Goal: Contribute content: Contribute content

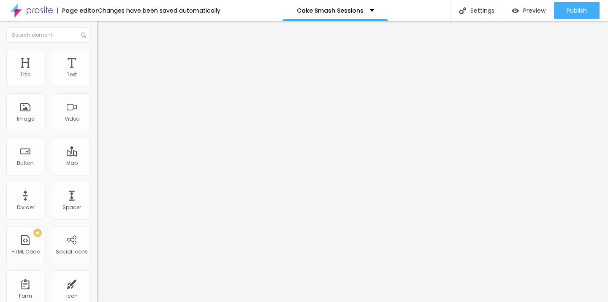
click at [105, 58] on span "Style" at bounding box center [111, 54] width 12 height 7
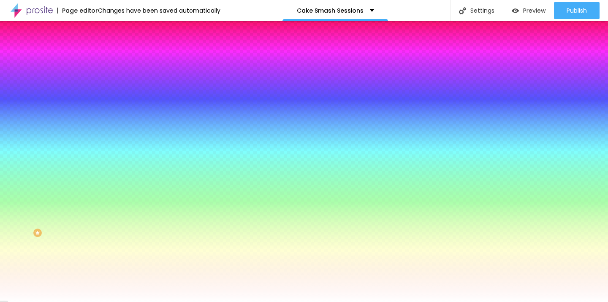
click at [97, 78] on span "Change image" at bounding box center [119, 74] width 45 height 7
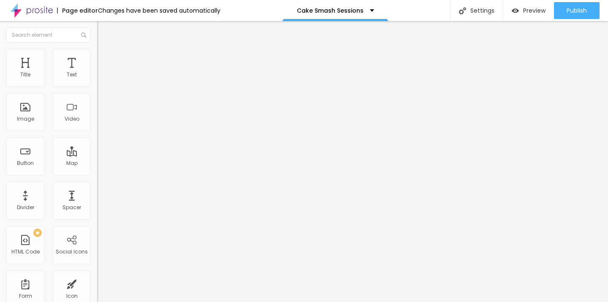
click at [97, 55] on li "Style" at bounding box center [145, 53] width 97 height 8
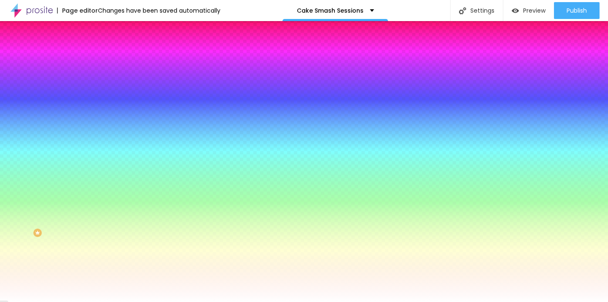
click at [97, 78] on span "Change image" at bounding box center [119, 74] width 45 height 7
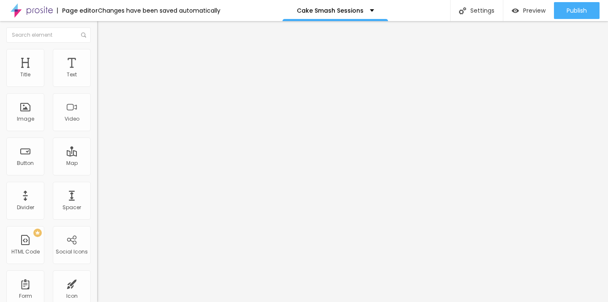
click at [97, 54] on li "Style" at bounding box center [145, 53] width 97 height 8
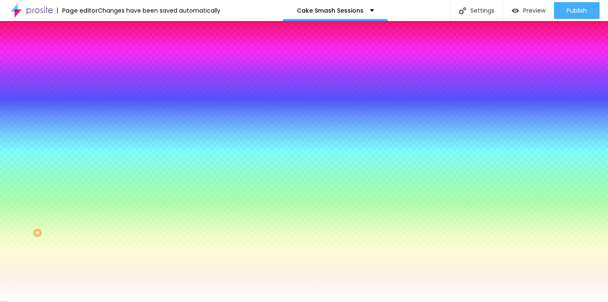
click at [97, 78] on span "Add image" at bounding box center [114, 74] width 35 height 7
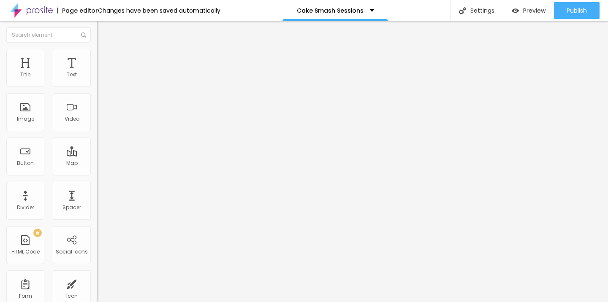
click at [97, 55] on li "Style" at bounding box center [145, 53] width 97 height 8
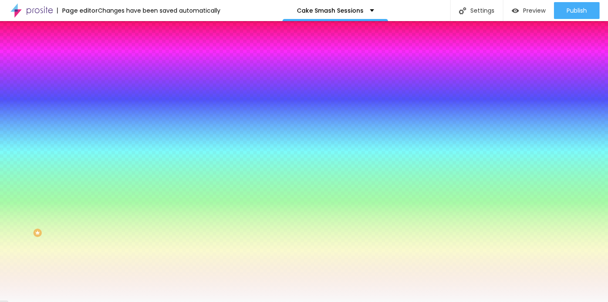
click at [97, 78] on span "Add image" at bounding box center [114, 74] width 35 height 7
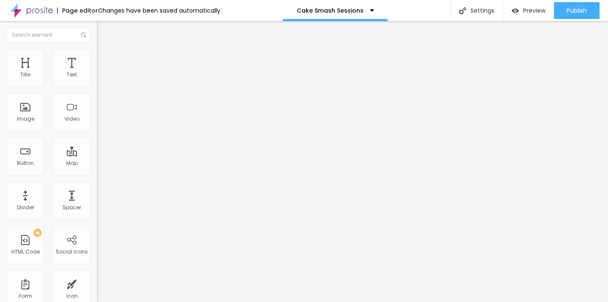
click at [105, 57] on span "Style" at bounding box center [111, 54] width 12 height 7
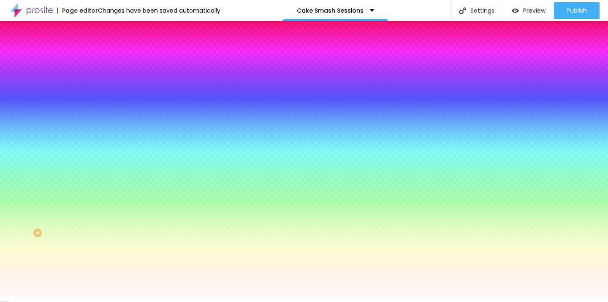
click at [97, 78] on span "Change image" at bounding box center [119, 74] width 45 height 7
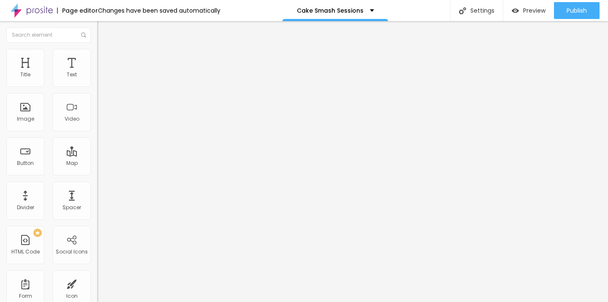
click at [97, 54] on img at bounding box center [101, 53] width 8 height 8
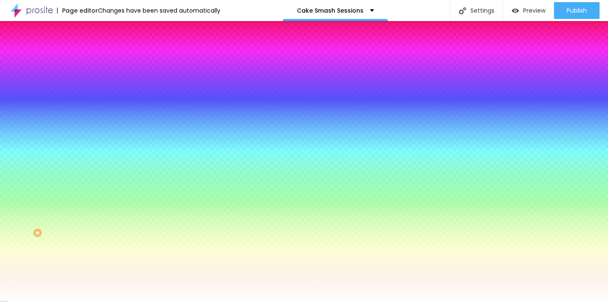
click at [97, 78] on span "Change image" at bounding box center [119, 74] width 45 height 7
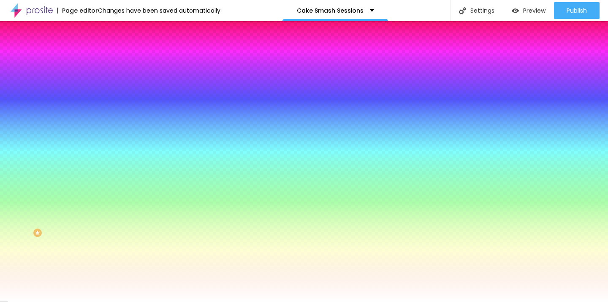
click at [142, 76] on img at bounding box center [144, 73] width 5 height 5
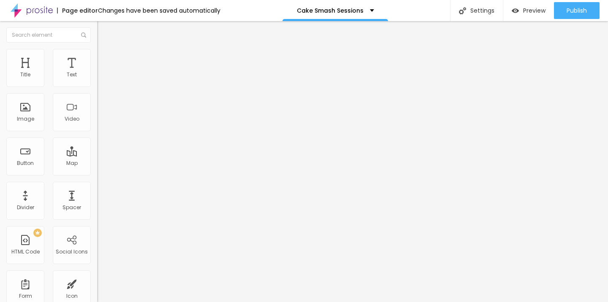
click at [97, 57] on li "Style" at bounding box center [145, 53] width 97 height 8
click at [105, 57] on span "Style" at bounding box center [111, 54] width 12 height 7
click at [97, 56] on li "Style" at bounding box center [145, 53] width 97 height 8
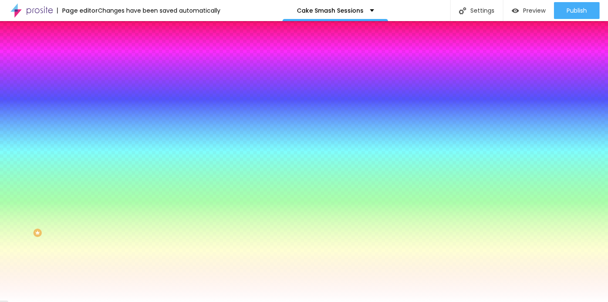
click at [97, 78] on span "Add image" at bounding box center [114, 74] width 35 height 7
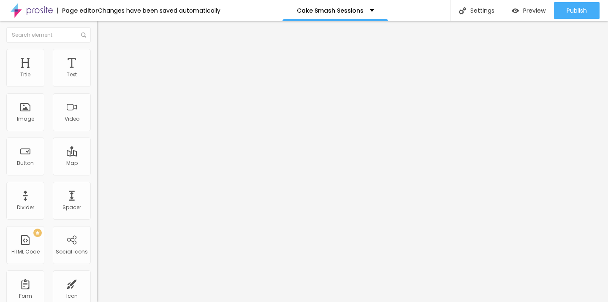
click at [97, 52] on img at bounding box center [101, 53] width 8 height 8
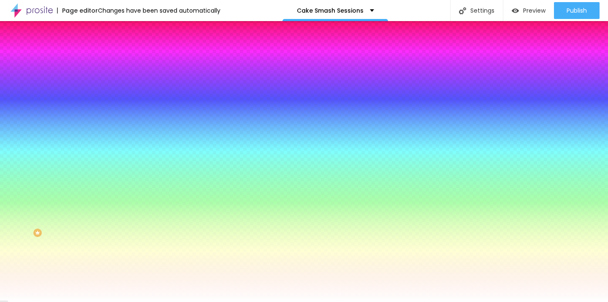
click at [142, 76] on img at bounding box center [144, 73] width 5 height 5
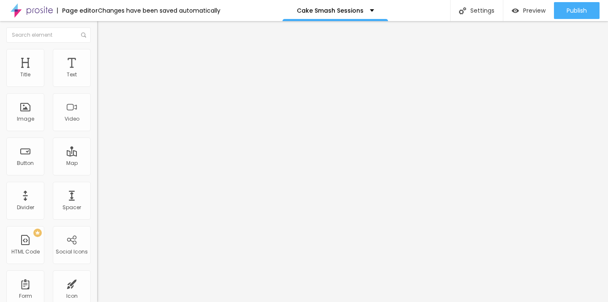
click at [105, 58] on span "Style" at bounding box center [111, 54] width 12 height 7
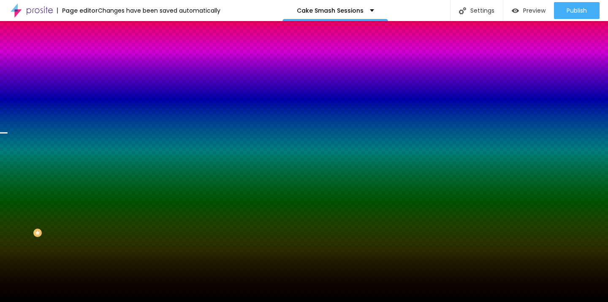
click at [97, 78] on span "Change image" at bounding box center [119, 74] width 45 height 7
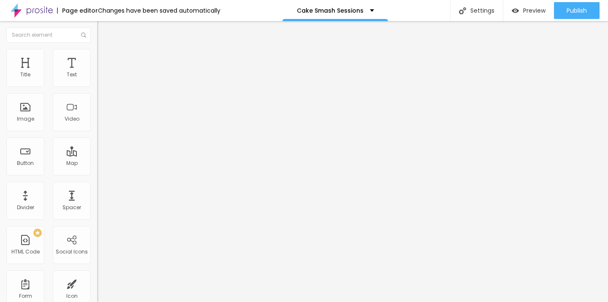
click at [97, 73] on span "Change image" at bounding box center [119, 68] width 45 height 7
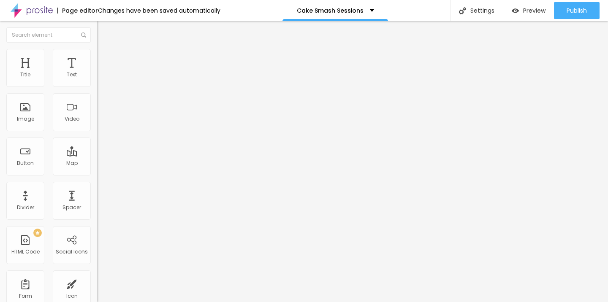
click at [105, 57] on span "Style" at bounding box center [111, 54] width 12 height 7
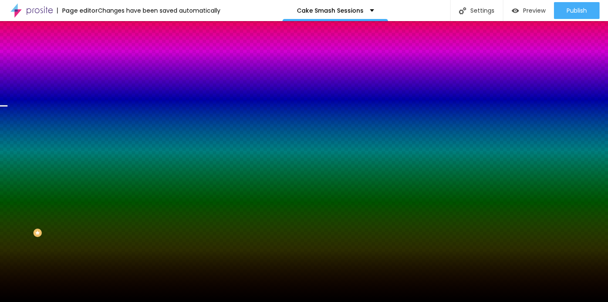
click at [97, 78] on span "Change image" at bounding box center [119, 74] width 45 height 7
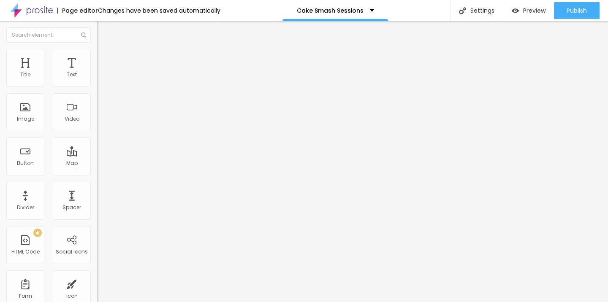
click at [97, 56] on li "Style" at bounding box center [145, 53] width 97 height 8
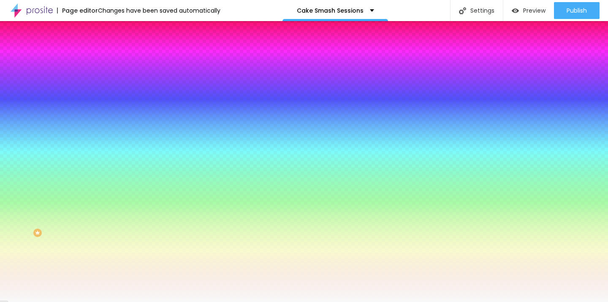
click at [97, 56] on li "Style" at bounding box center [145, 53] width 97 height 8
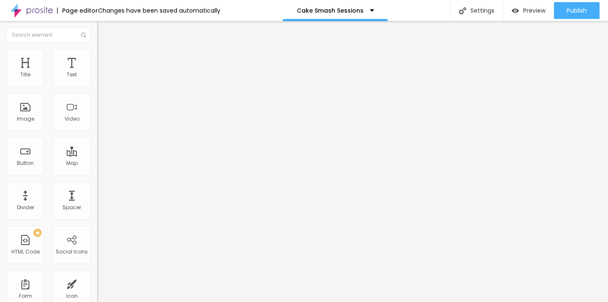
click at [105, 58] on span "Style" at bounding box center [111, 54] width 12 height 7
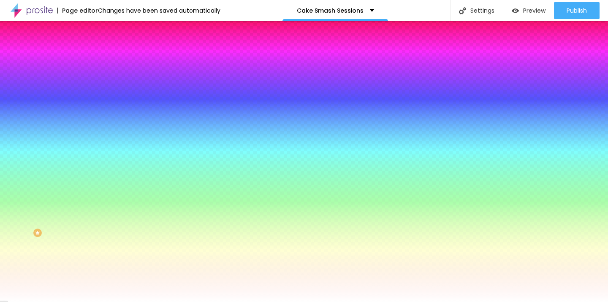
click at [97, 81] on div at bounding box center [145, 81] width 97 height 0
drag, startPoint x: 76, startPoint y: 148, endPoint x: 76, endPoint y: 138, distance: 10.1
click at [76, 138] on div at bounding box center [304, 151] width 608 height 302
click at [97, 106] on img at bounding box center [145, 137] width 97 height 97
click at [97, 81] on div at bounding box center [145, 81] width 97 height 0
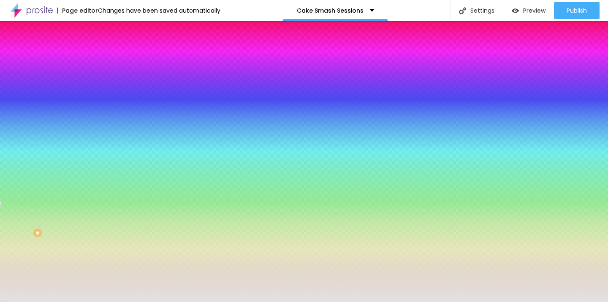
type input "#E6E6E6"
drag, startPoint x: 16, startPoint y: 108, endPoint x: 11, endPoint y: 101, distance: 9.0
click at [97, 89] on div at bounding box center [145, 89] width 97 height 0
drag, startPoint x: 87, startPoint y: 85, endPoint x: 67, endPoint y: 84, distance: 19.4
click at [97, 84] on input "#E6E6E6" at bounding box center [147, 85] width 101 height 8
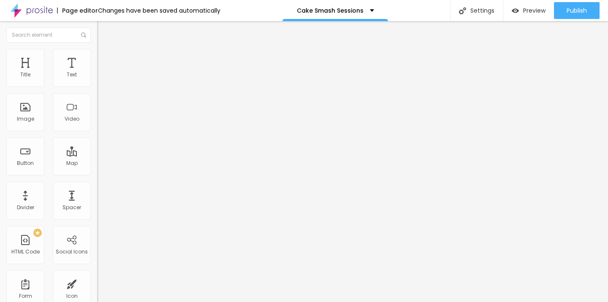
click at [105, 58] on span "Style" at bounding box center [111, 54] width 12 height 7
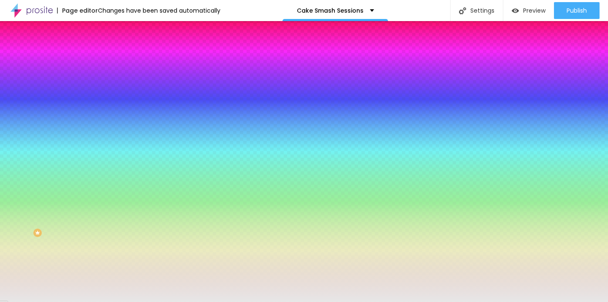
click at [97, 81] on div at bounding box center [145, 81] width 97 height 0
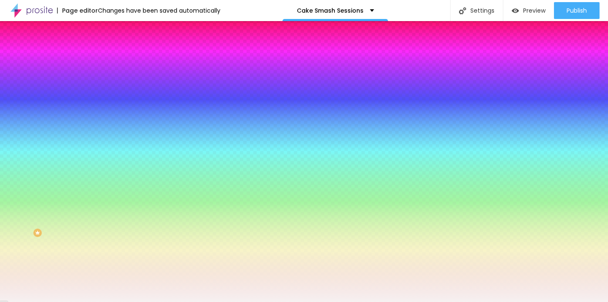
type input "#FFFFFF"
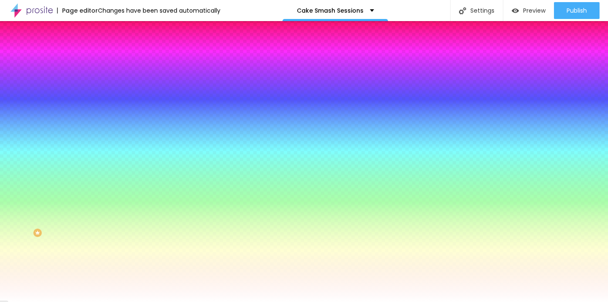
drag, startPoint x: 16, startPoint y: 100, endPoint x: 9, endPoint y: 92, distance: 11.1
click at [97, 89] on div "Background Color Reset to default #FFFFFF" at bounding box center [145, 77] width 97 height 23
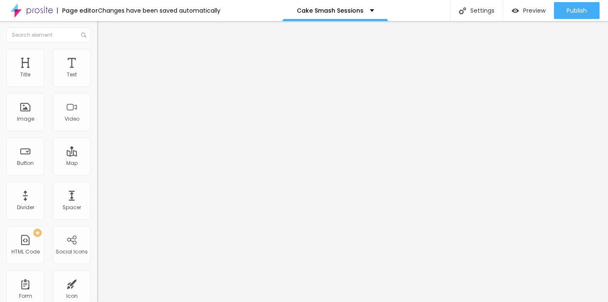
type input "0.1"
type input "0.3"
type input "0.4"
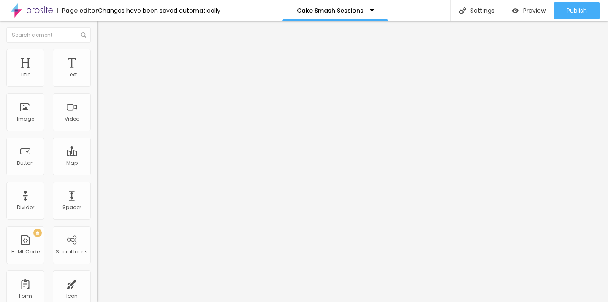
type input "0.4"
type input "0.9"
type input "1"
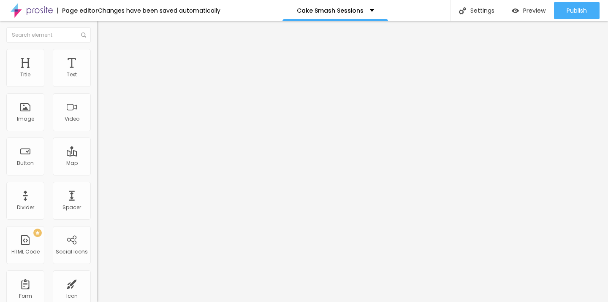
drag, startPoint x: 19, startPoint y: 102, endPoint x: 25, endPoint y: 103, distance: 5.6
type input "1"
click at [97, 275] on input "range" at bounding box center [124, 278] width 54 height 7
type input "0.1"
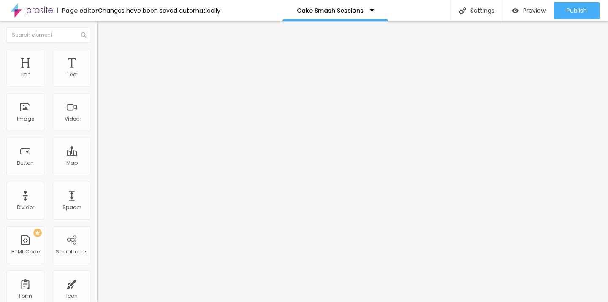
type input "0.2"
type input "0.3"
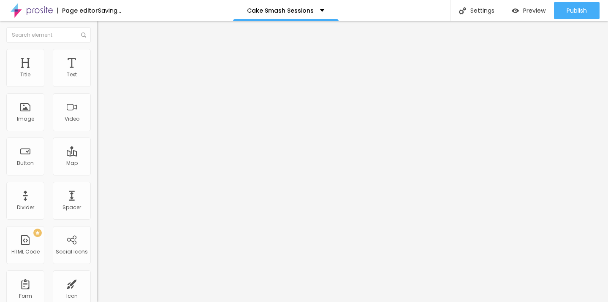
type input "0.2"
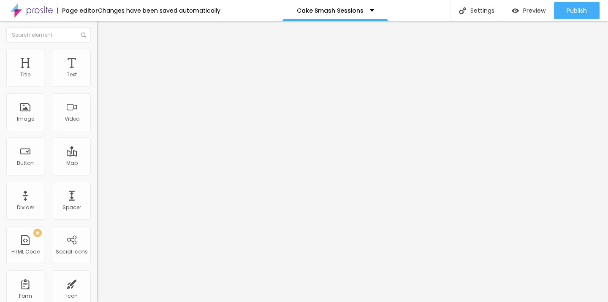
type input "0.1"
type input "0"
type input "0.1"
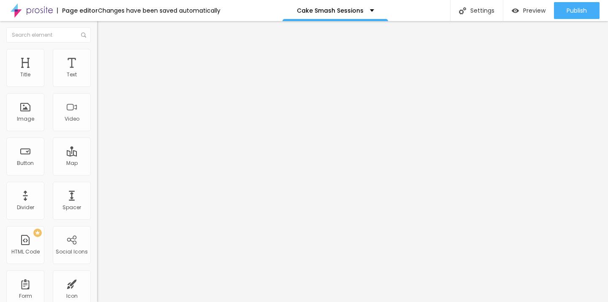
type input "0.1"
type input "0.2"
type input "0.1"
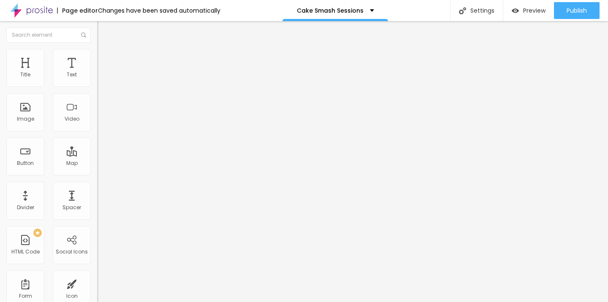
type input "0.1"
click at [97, 275] on input "range" at bounding box center [124, 278] width 54 height 7
type input "0.9"
type input "0.8"
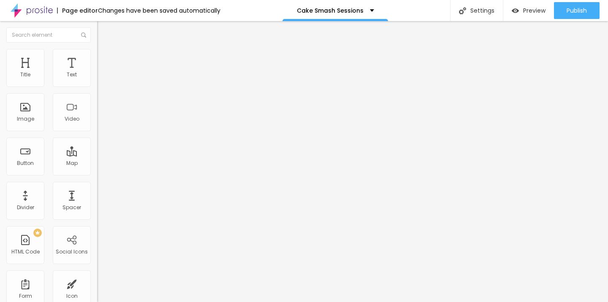
type input "0.8"
type input "0.7"
type input "0.6"
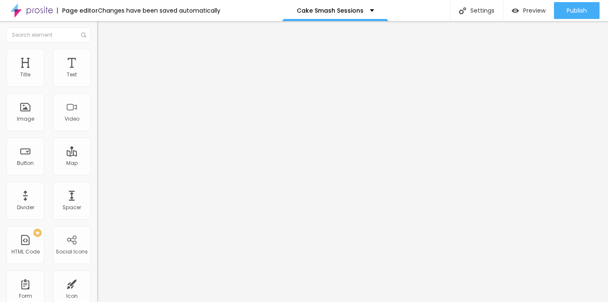
type input "0.5"
type input "0.4"
type input "0.3"
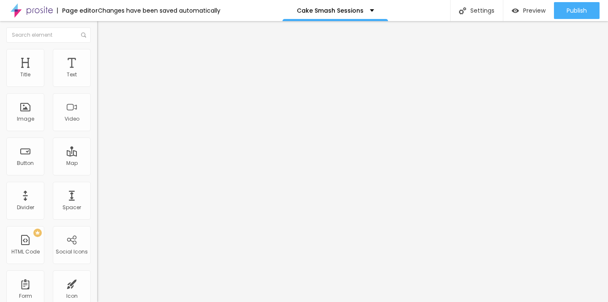
type input "0.3"
type input "0.2"
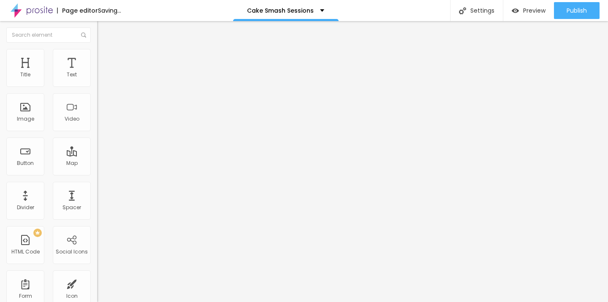
drag, startPoint x: 25, startPoint y: 103, endPoint x: 21, endPoint y: 105, distance: 4.3
type input "0.2"
click at [97, 275] on input "range" at bounding box center [124, 278] width 54 height 7
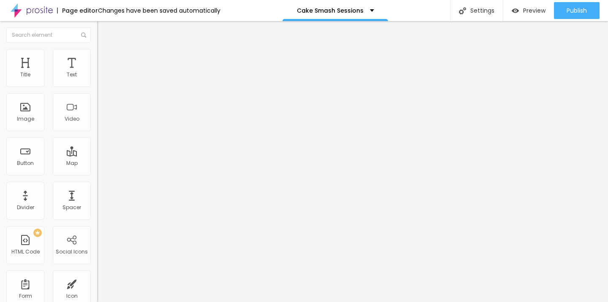
type input "0.2"
click at [97, 275] on input "range" at bounding box center [124, 278] width 54 height 7
type input "0.1"
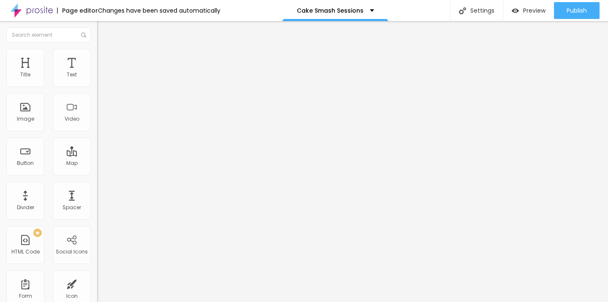
type input "0.1"
type input "0.2"
type input "0.1"
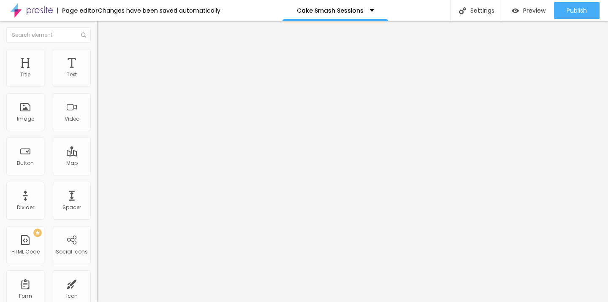
type input "0.1"
click at [97, 275] on input "range" at bounding box center [124, 278] width 54 height 7
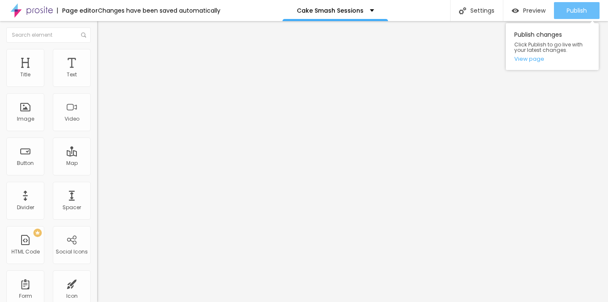
click at [574, 10] on span "Publish" at bounding box center [577, 10] width 20 height 7
